Goal: Check status: Check status

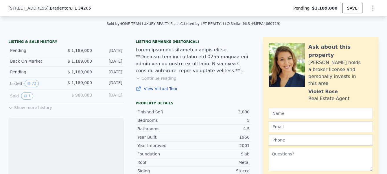
scroll to position [125, 0]
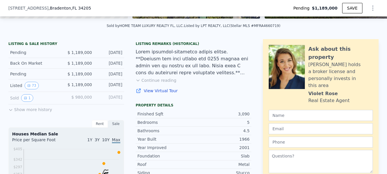
click at [12, 109] on icon at bounding box center [10, 109] width 5 height 5
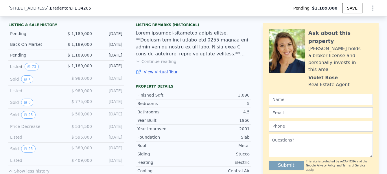
scroll to position [149, 0]
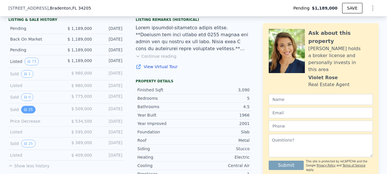
click at [32, 108] on button "25" at bounding box center [28, 110] width 14 height 8
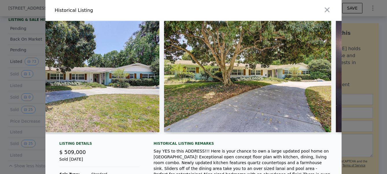
scroll to position [0, 57]
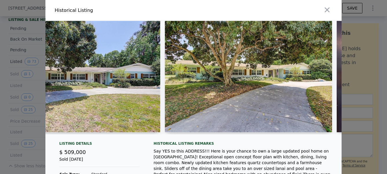
click at [64, 97] on img at bounding box center [77, 76] width 168 height 111
type input "$ 1,210,000"
type input "-$ 148,711"
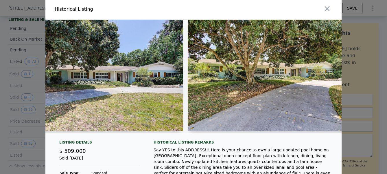
scroll to position [0, 0]
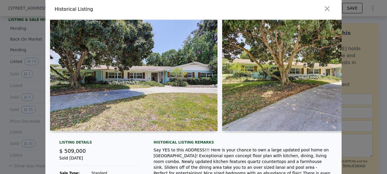
click at [271, 102] on img at bounding box center [305, 75] width 167 height 111
click at [154, 105] on img at bounding box center [134, 75] width 168 height 111
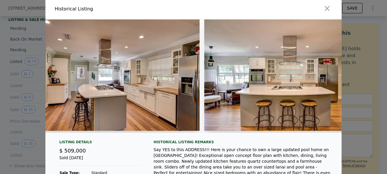
scroll to position [0, 1184]
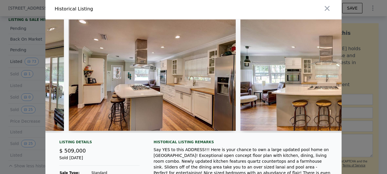
click at [272, 98] on img at bounding box center [323, 74] width 167 height 111
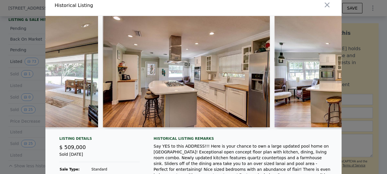
scroll to position [0, 0]
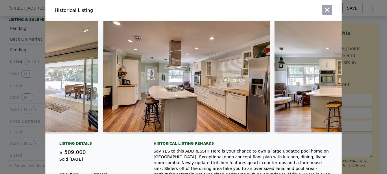
click at [327, 10] on icon "button" at bounding box center [327, 10] width 5 height 5
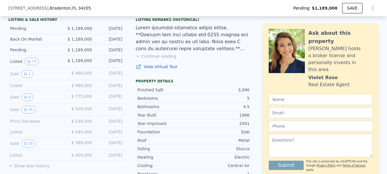
scroll to position [120, 0]
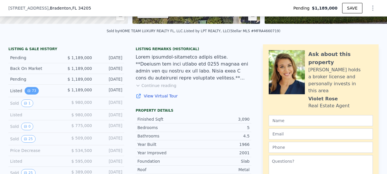
click at [27, 89] on icon "View historical data" at bounding box center [28, 90] width 3 height 3
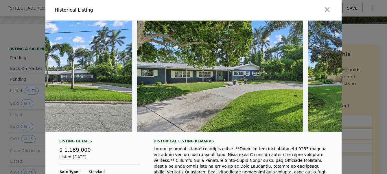
scroll to position [0, 9334]
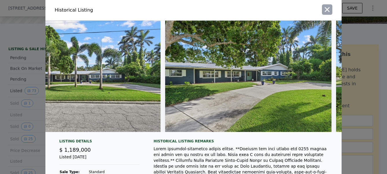
click at [329, 10] on icon "button" at bounding box center [327, 9] width 8 height 8
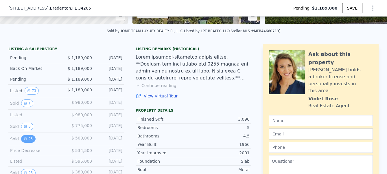
click at [28, 141] on button "25" at bounding box center [28, 139] width 14 height 8
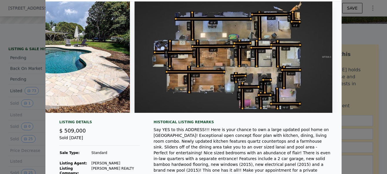
scroll to position [0, 0]
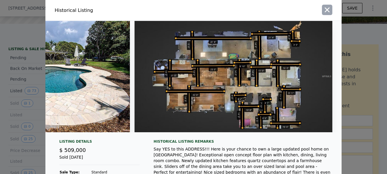
click at [324, 12] on icon "button" at bounding box center [327, 10] width 8 height 8
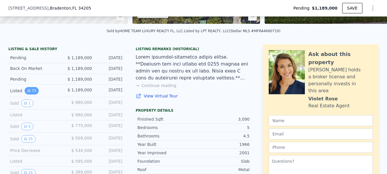
click at [33, 87] on button "73" at bounding box center [32, 91] width 14 height 8
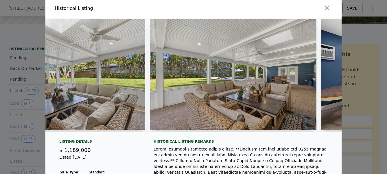
scroll to position [0, 7120]
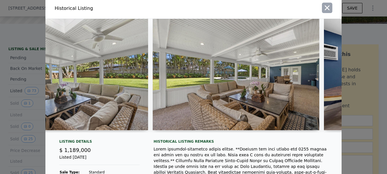
click at [325, 8] on icon "button" at bounding box center [327, 8] width 8 height 8
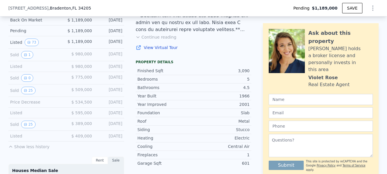
scroll to position [169, 0]
click at [27, 124] on button "25" at bounding box center [28, 124] width 14 height 8
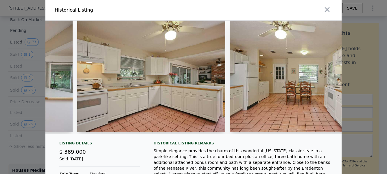
scroll to position [0, 1217]
